Goal: Navigation & Orientation: Find specific page/section

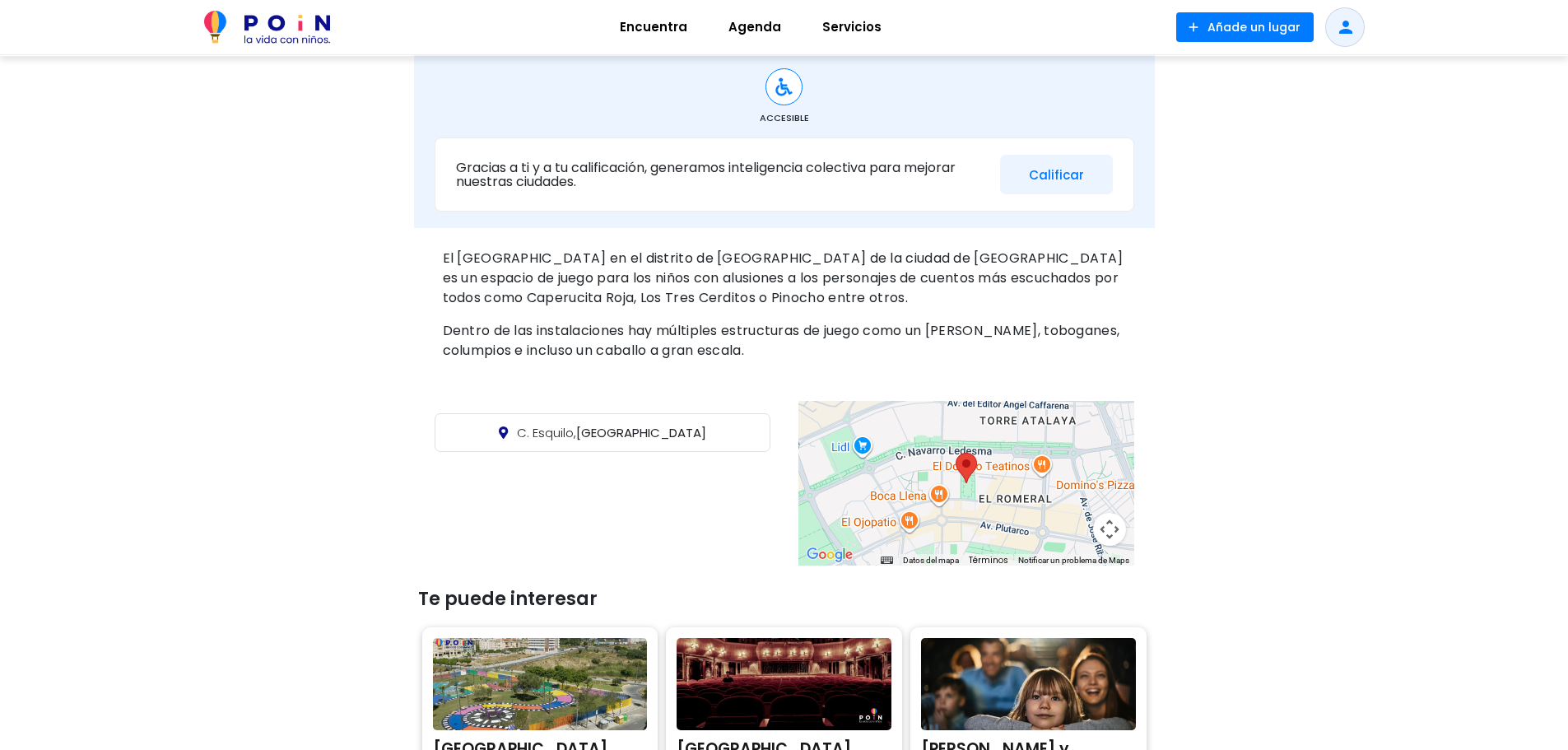
scroll to position [412, 0]
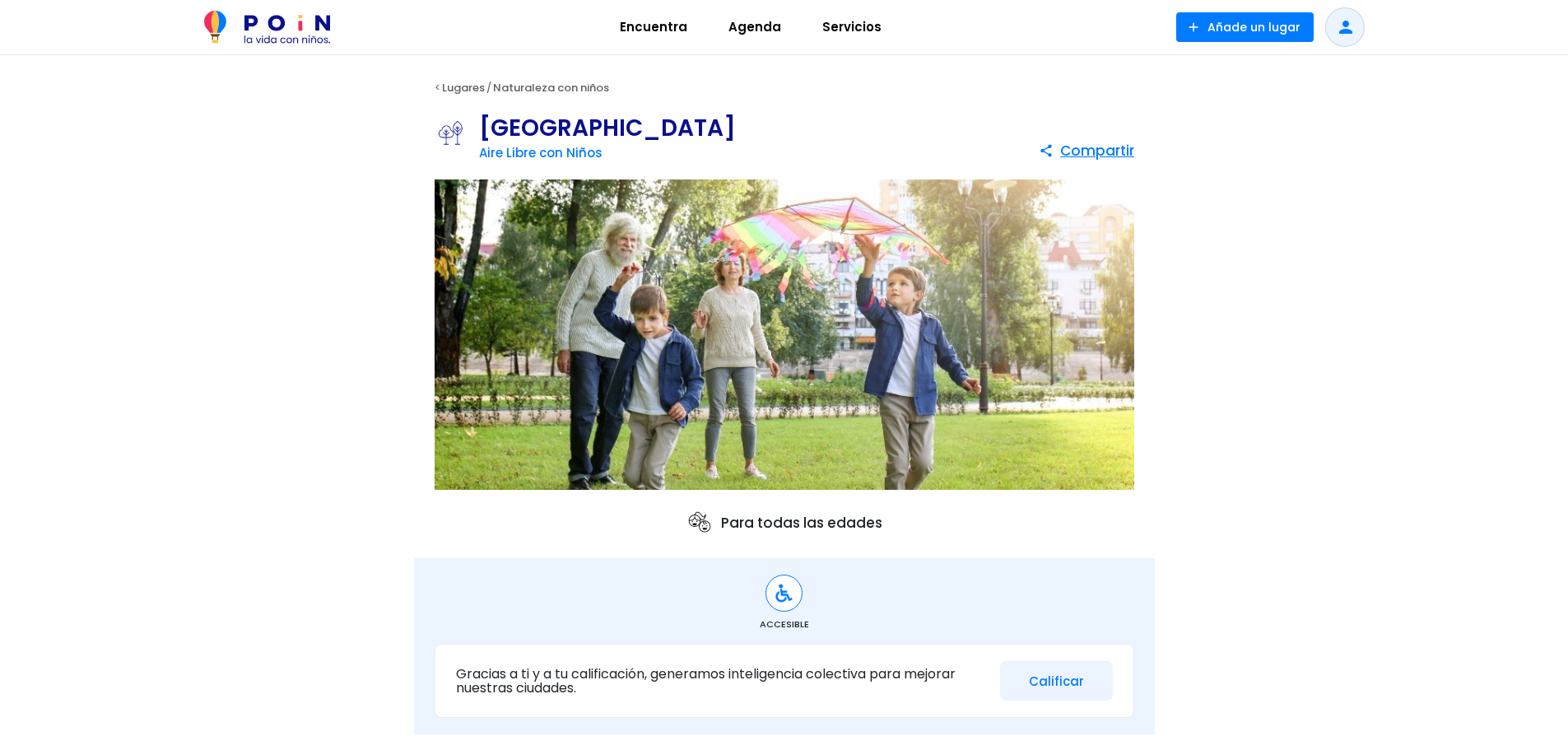
click at [760, 396] on img at bounding box center [784, 334] width 699 height 311
